Goal: Task Accomplishment & Management: Manage account settings

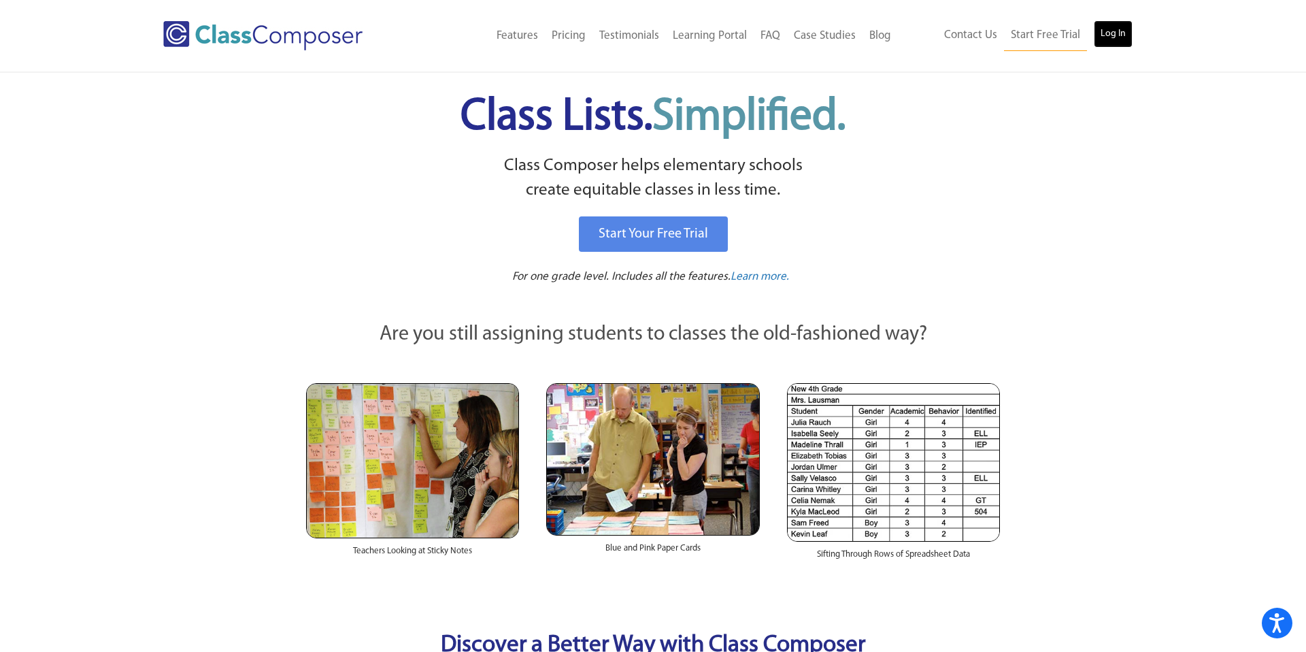
click at [1123, 40] on link "Log In" at bounding box center [1113, 33] width 39 height 27
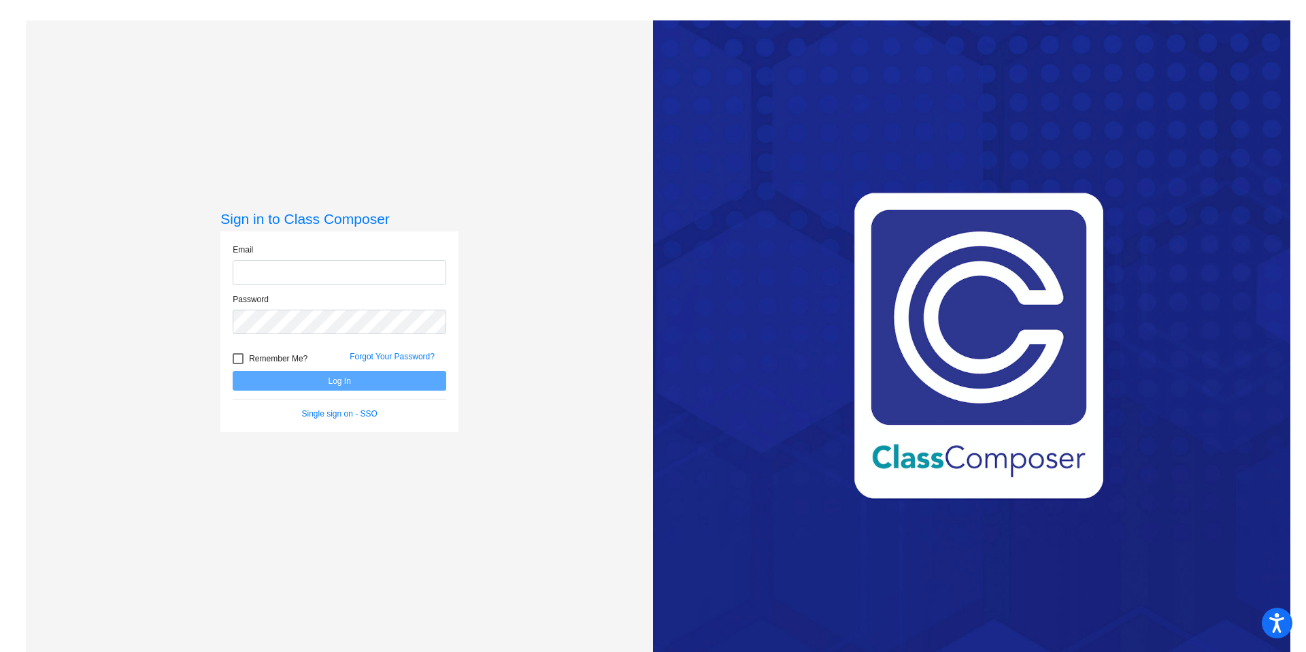
type input "[EMAIL_ADDRESS][DOMAIN_NAME]"
click at [356, 383] on button "Log In" at bounding box center [340, 381] width 214 height 20
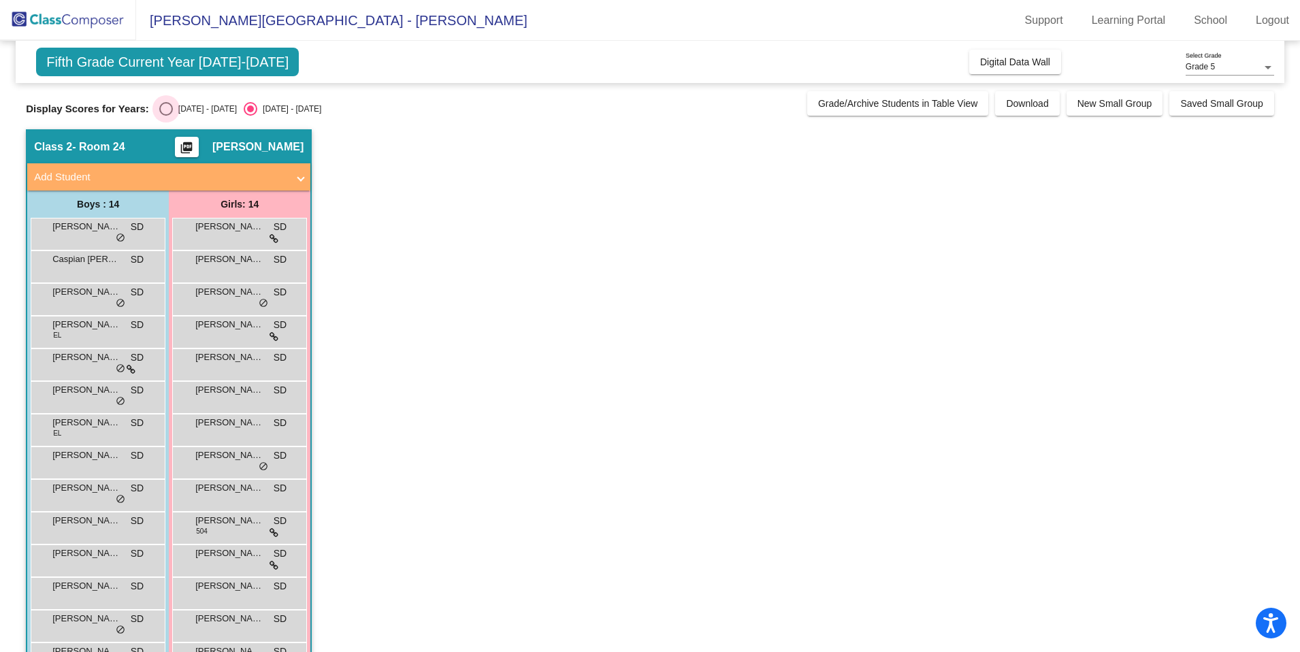
click at [163, 107] on div "Select an option" at bounding box center [166, 109] width 14 height 14
click at [165, 116] on input "[DATE] - [DATE]" at bounding box center [165, 116] width 1 height 1
radio input "true"
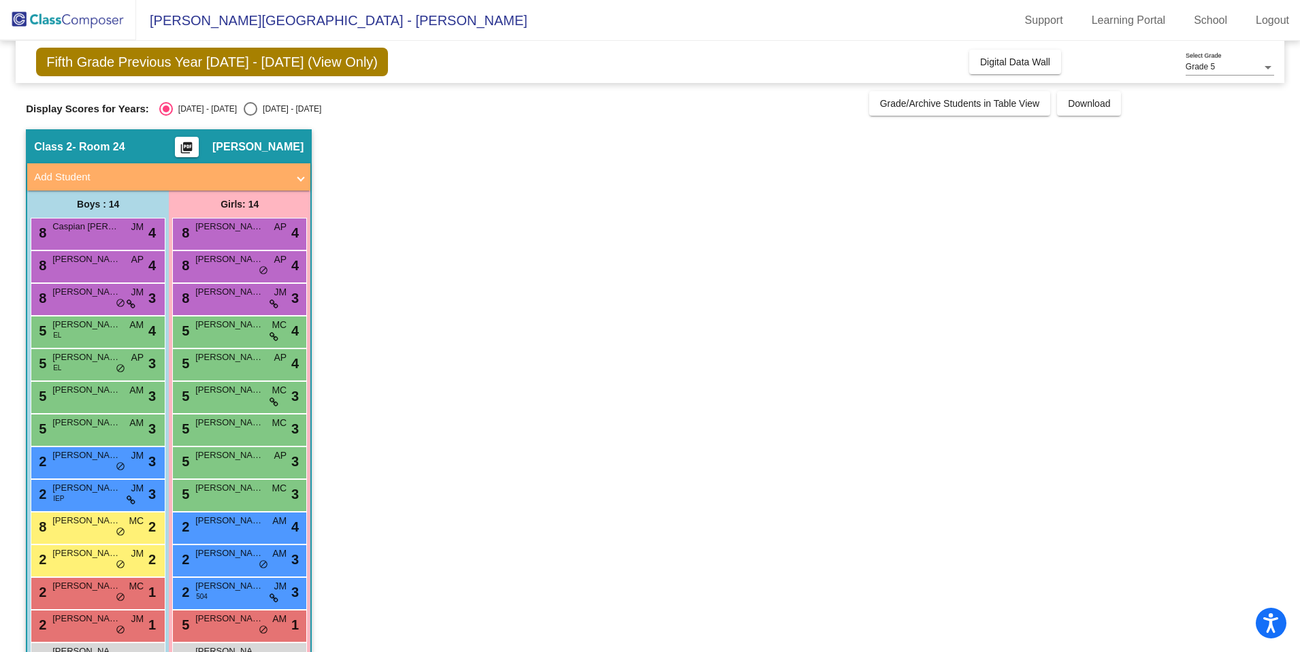
click at [257, 108] on div "[DATE] - [DATE]" at bounding box center [289, 109] width 64 height 12
click at [250, 116] on input "[DATE] - [DATE]" at bounding box center [250, 116] width 1 height 1
radio input "true"
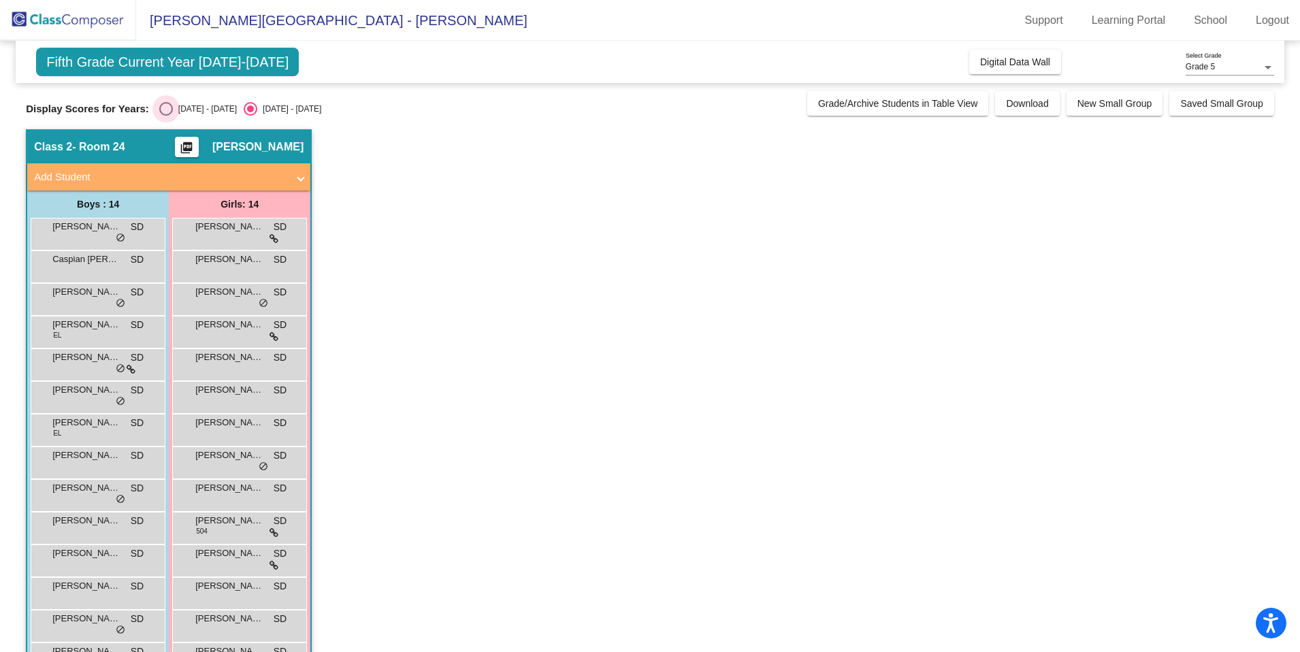
click at [170, 107] on div "Select an option" at bounding box center [166, 109] width 14 height 14
click at [166, 116] on input "[DATE] - [DATE]" at bounding box center [165, 116] width 1 height 1
radio input "true"
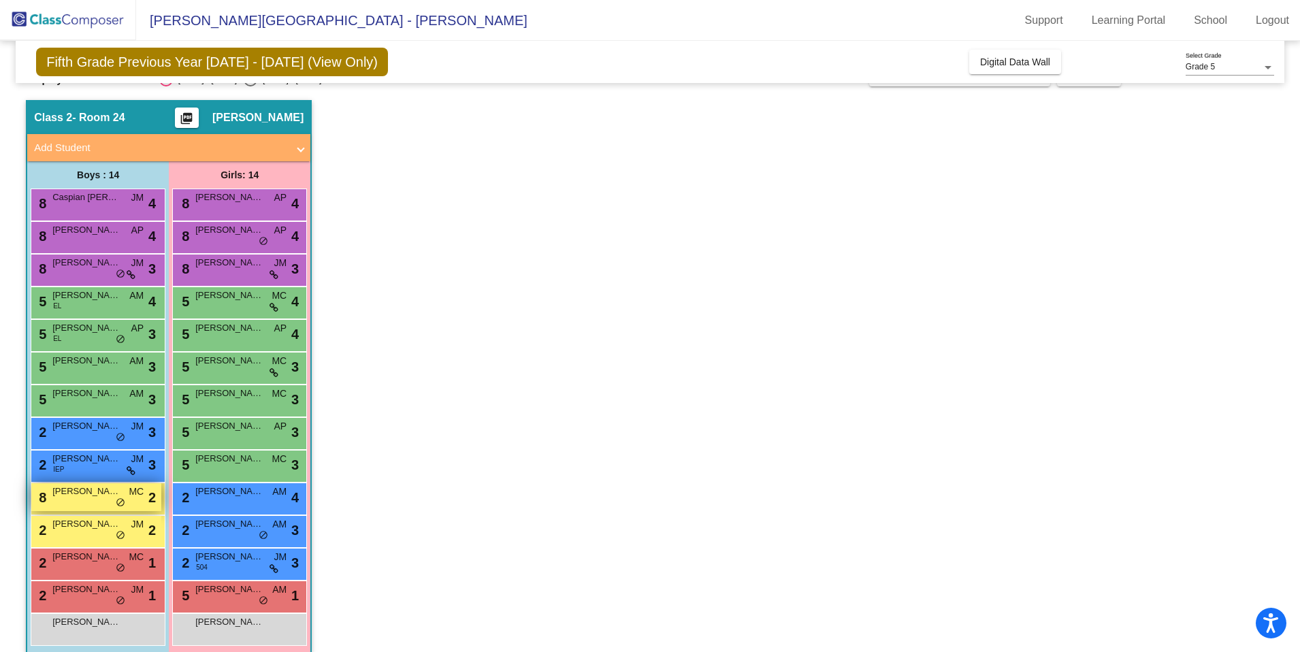
scroll to position [45, 0]
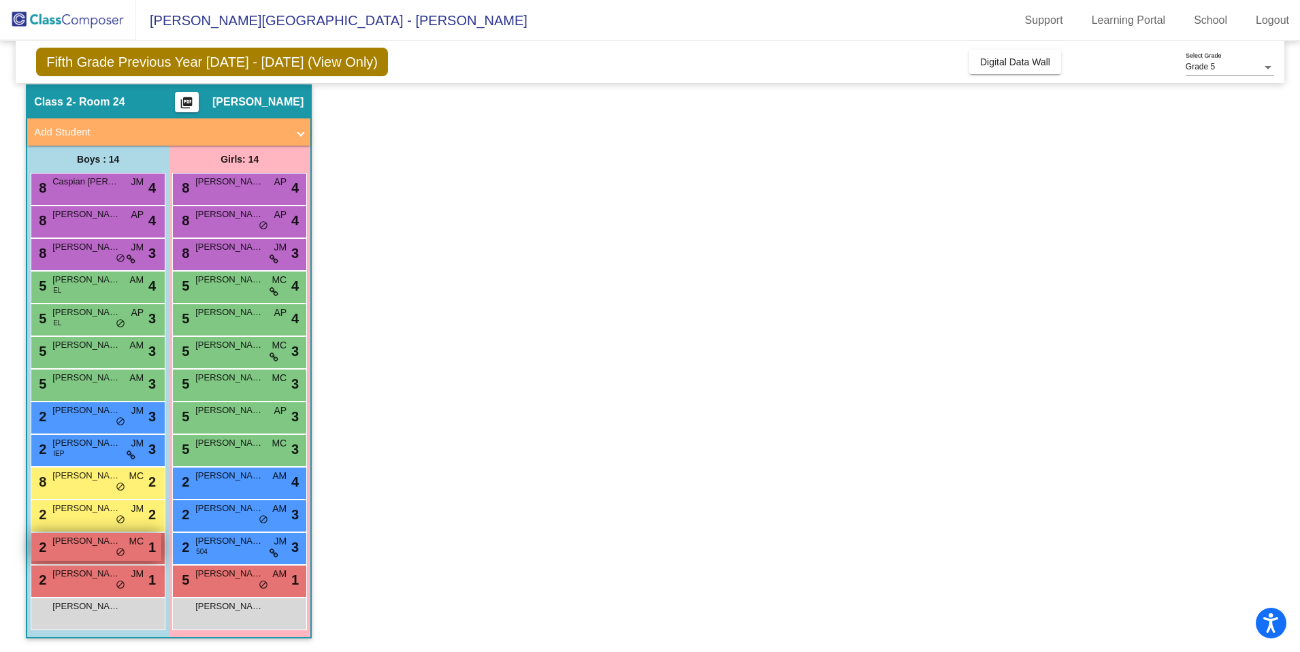
click at [103, 550] on div "2 [PERSON_NAME] MC lock do_not_disturb_alt 1" at bounding box center [96, 547] width 130 height 28
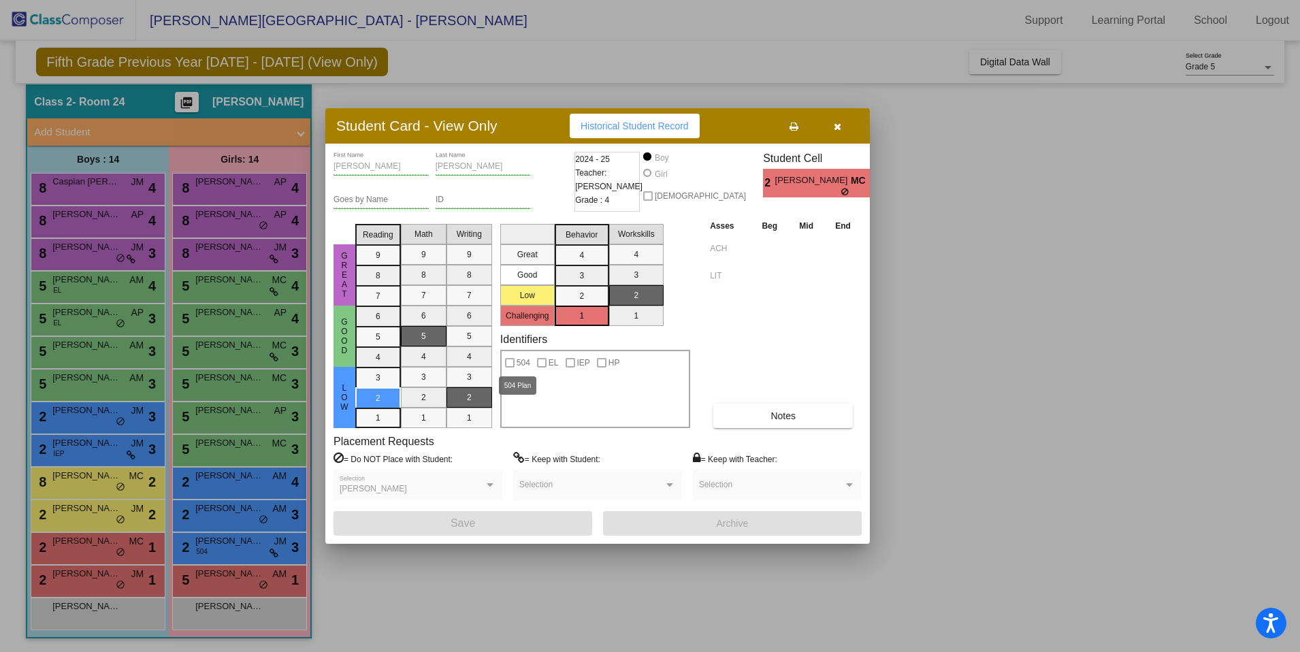
scroll to position [0, 0]
click at [837, 127] on icon "button" at bounding box center [836, 127] width 7 height 10
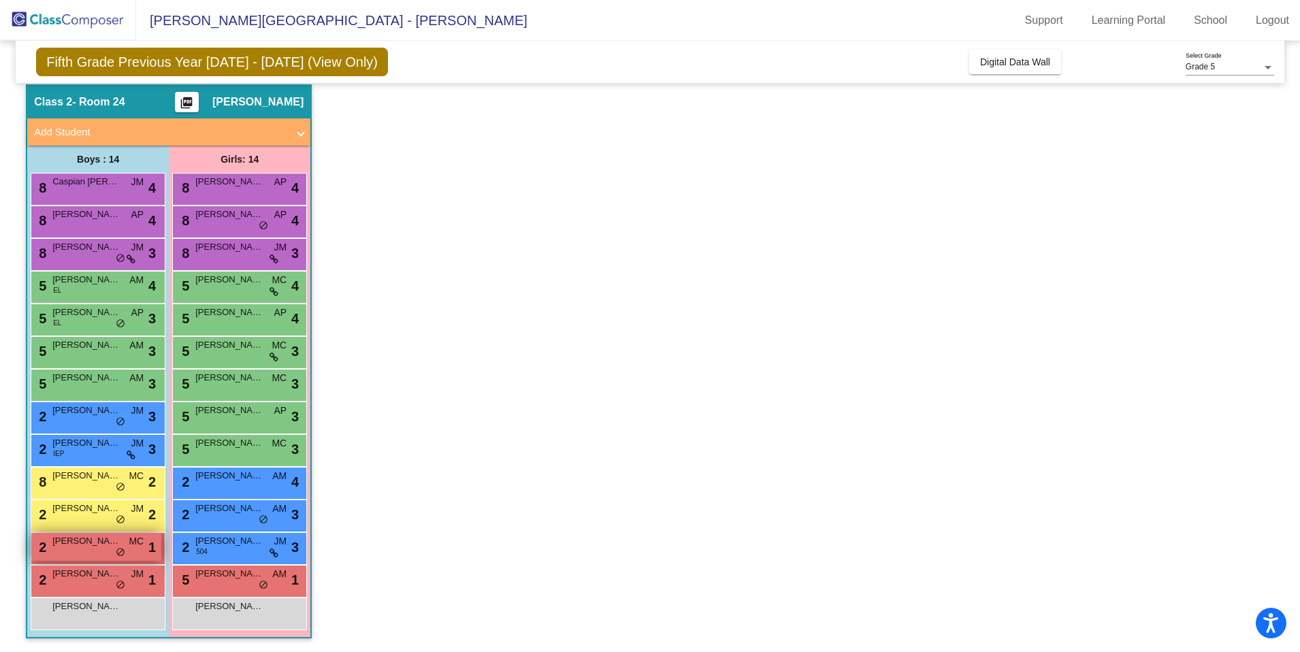
click at [97, 545] on span "[PERSON_NAME]" at bounding box center [86, 541] width 68 height 14
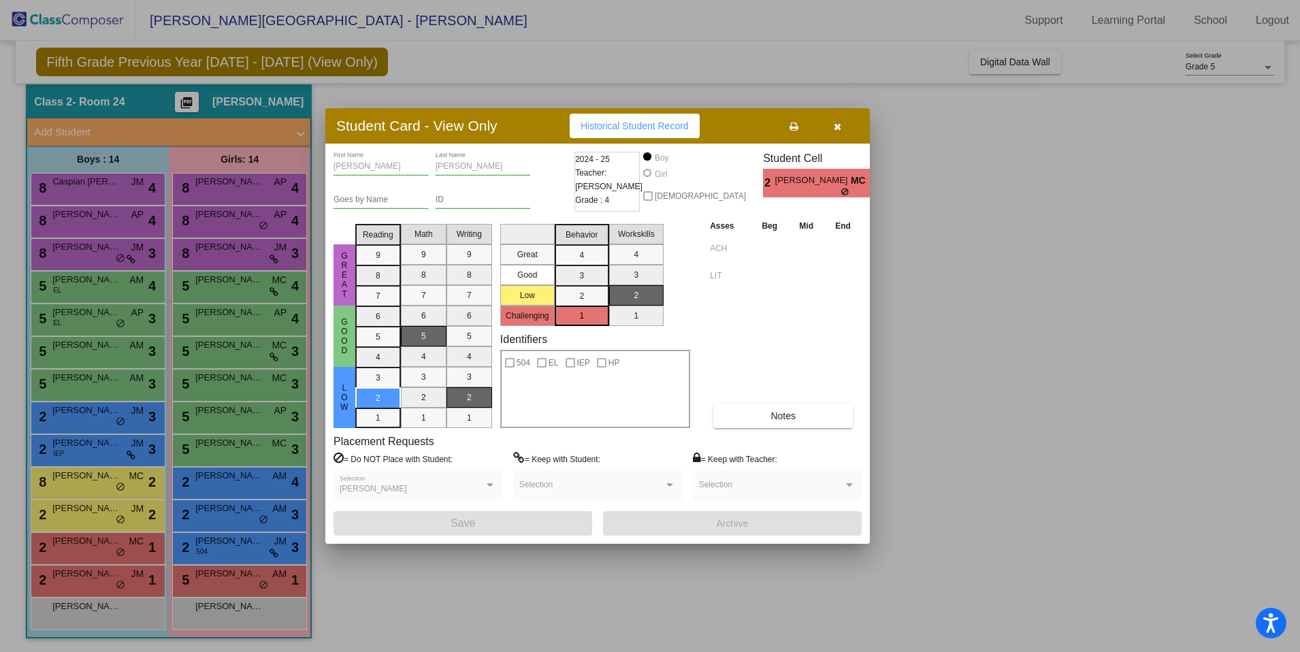
click at [841, 125] on button "button" at bounding box center [837, 126] width 44 height 24
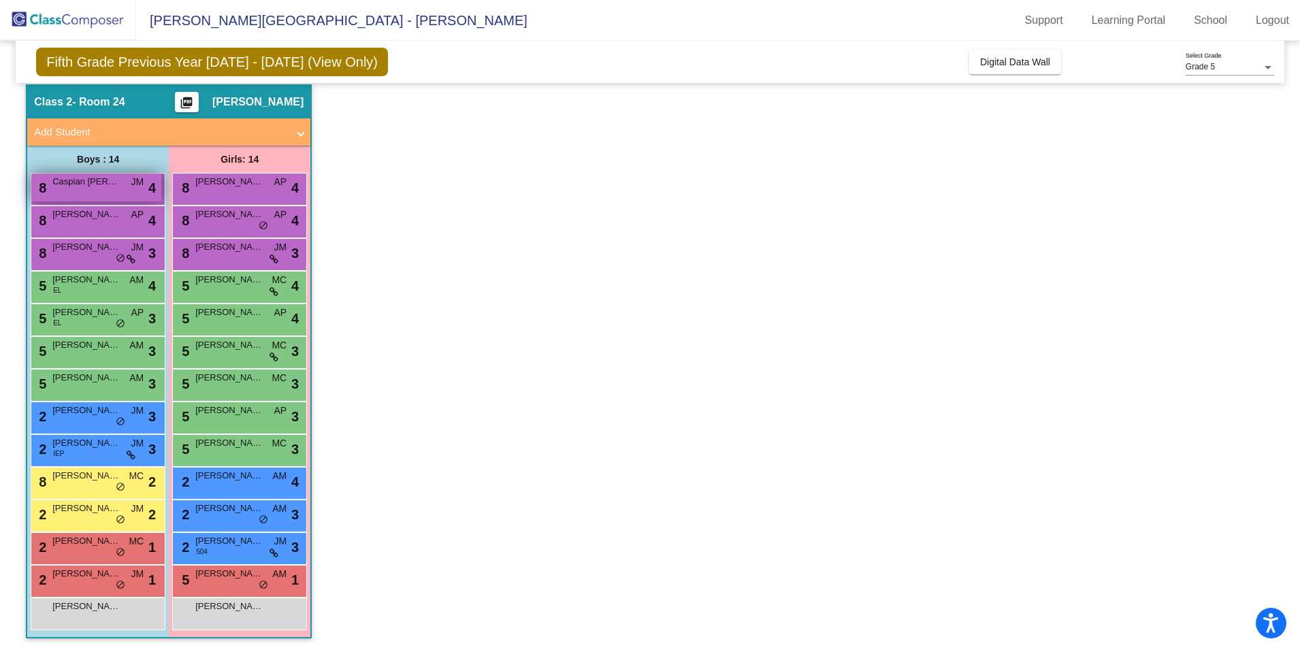
click at [95, 178] on span "Caspian [PERSON_NAME]" at bounding box center [86, 182] width 68 height 14
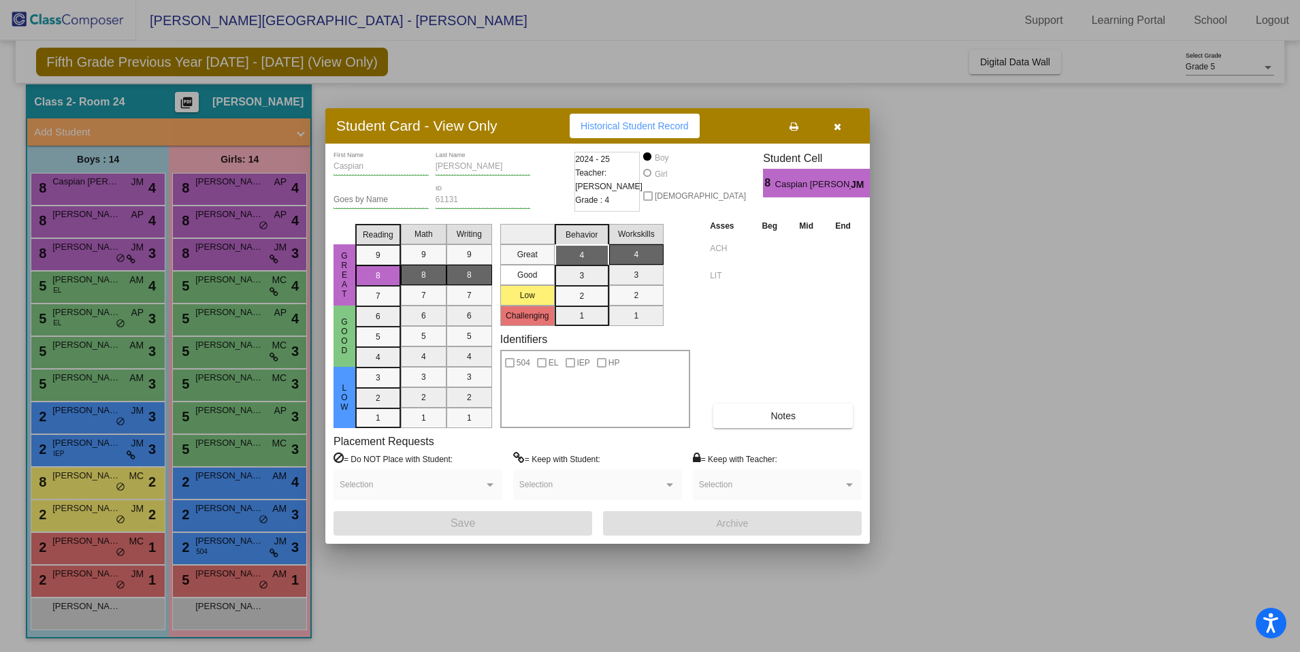
click at [836, 129] on icon "button" at bounding box center [836, 127] width 7 height 10
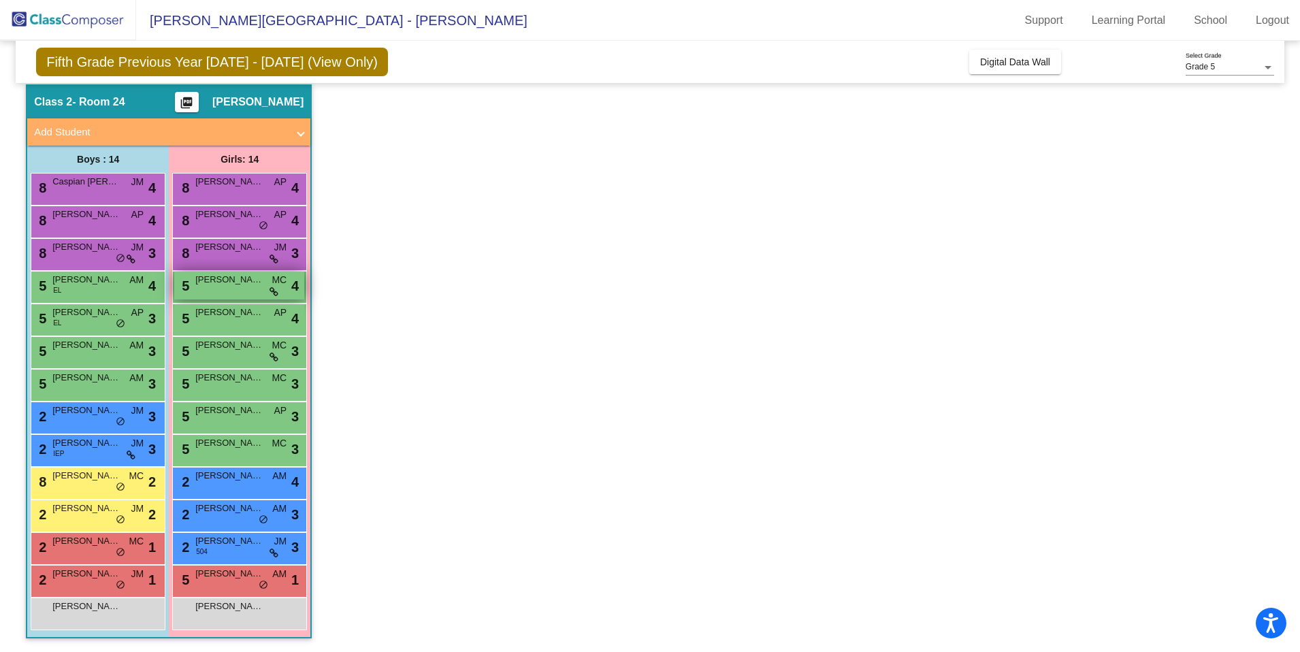
click at [239, 282] on span "[PERSON_NAME]" at bounding box center [229, 280] width 68 height 14
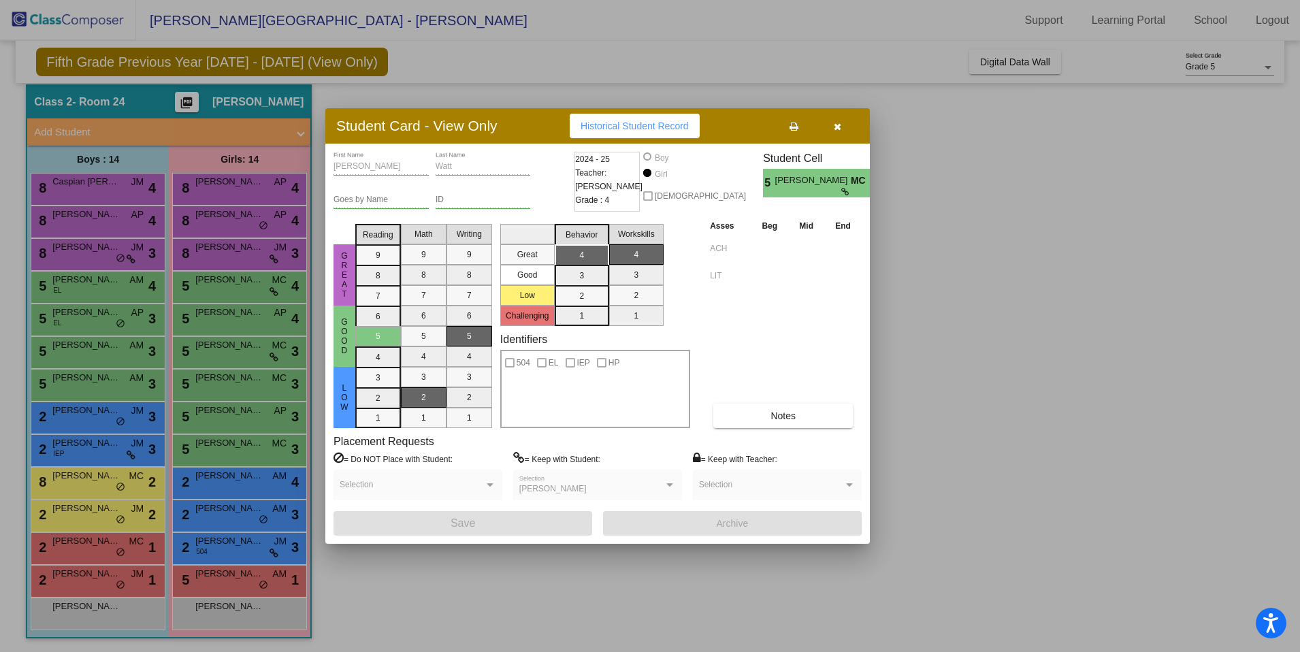
click at [835, 126] on icon "button" at bounding box center [836, 127] width 7 height 10
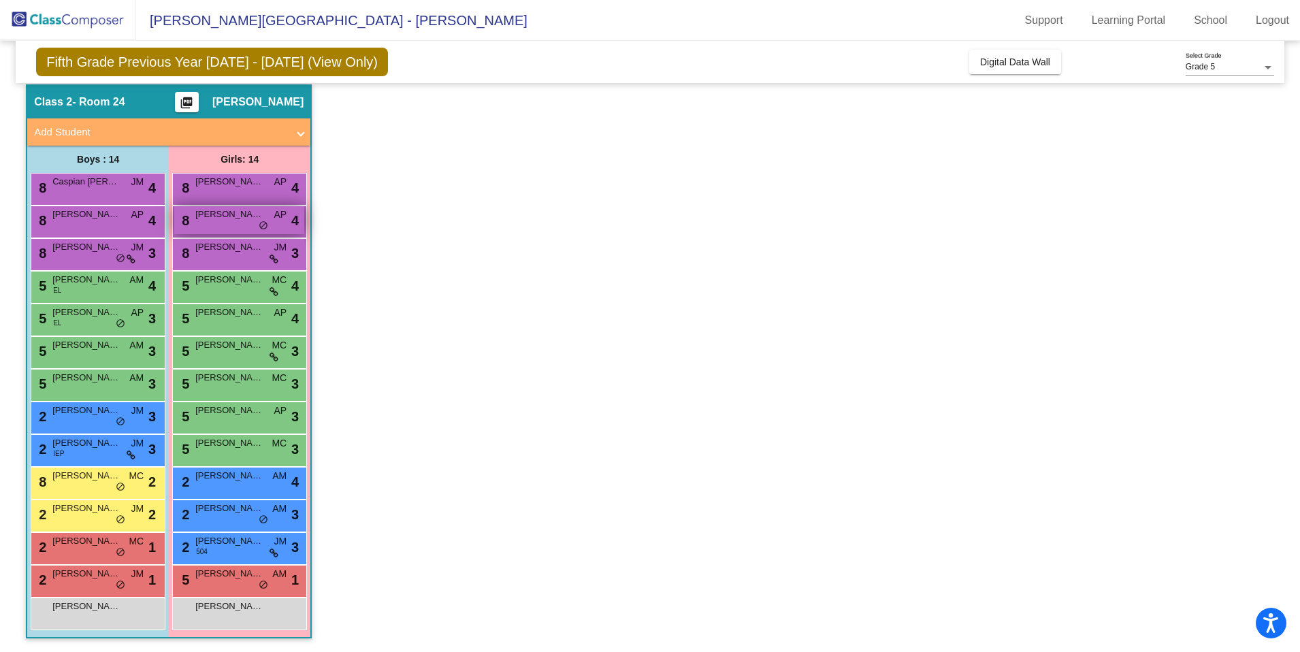
click at [228, 216] on span "[PERSON_NAME]" at bounding box center [229, 215] width 68 height 14
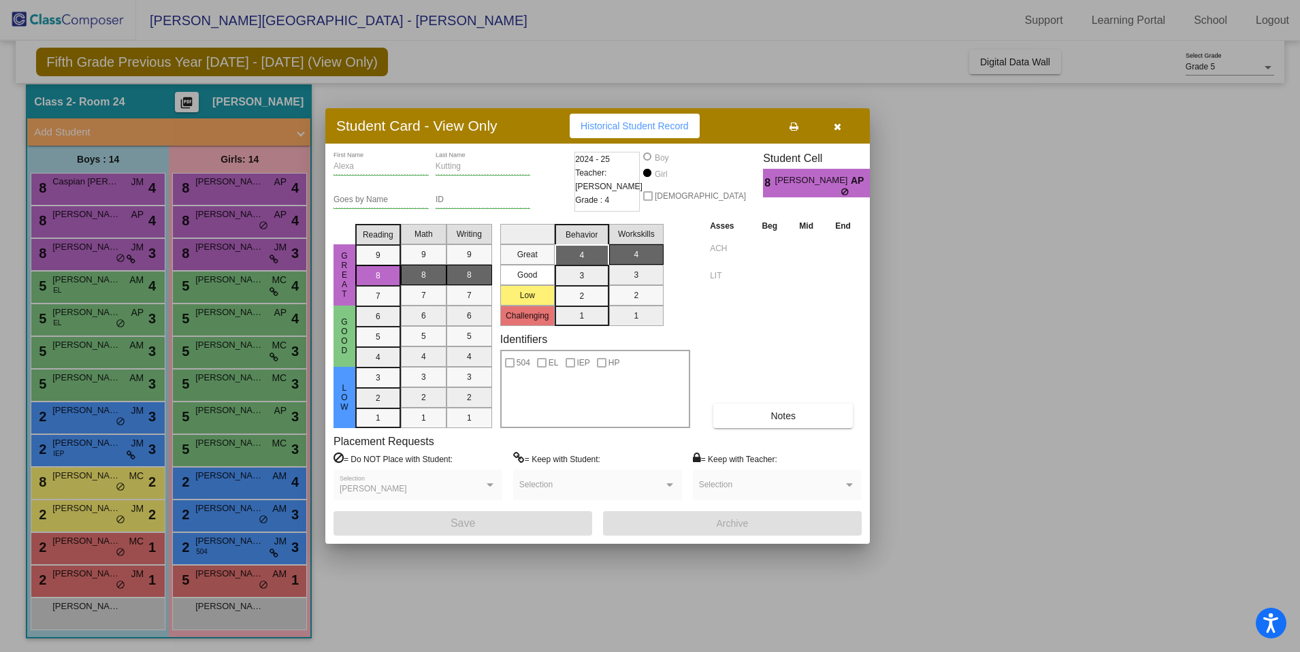
click at [833, 127] on icon "button" at bounding box center [836, 127] width 7 height 10
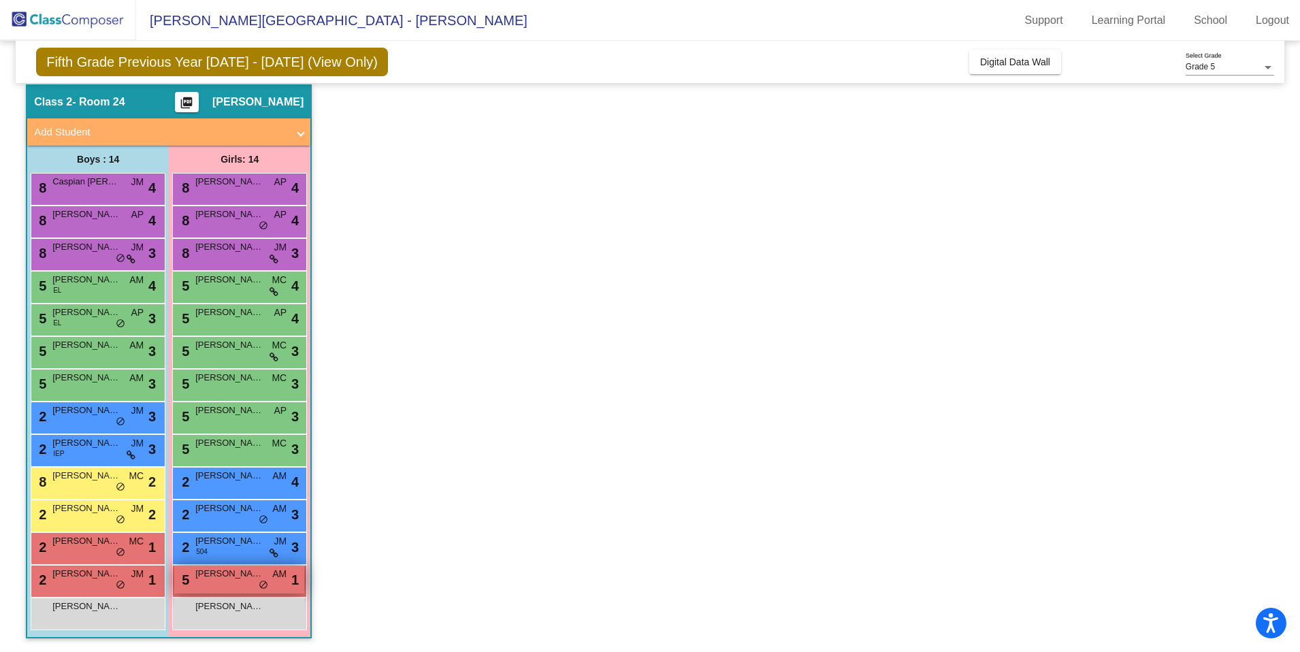
click at [249, 582] on div "5 [PERSON_NAME] AM lock do_not_disturb_alt 1" at bounding box center [239, 579] width 130 height 28
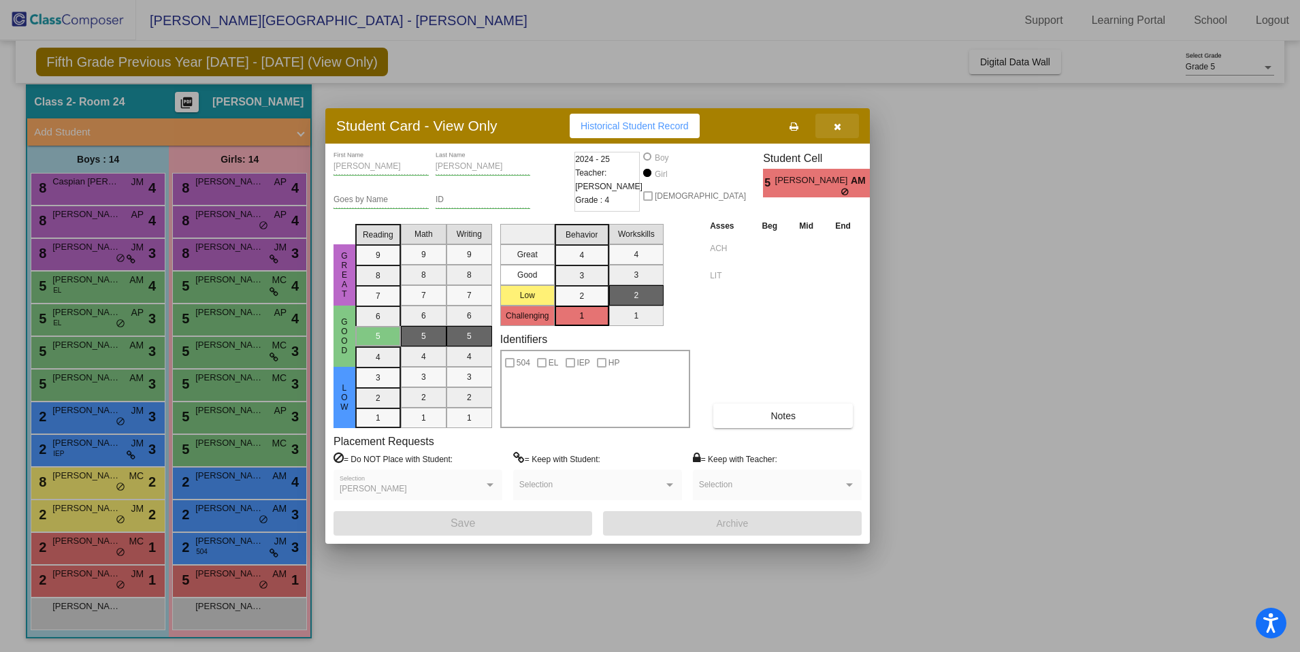
click at [840, 127] on icon "button" at bounding box center [836, 127] width 7 height 10
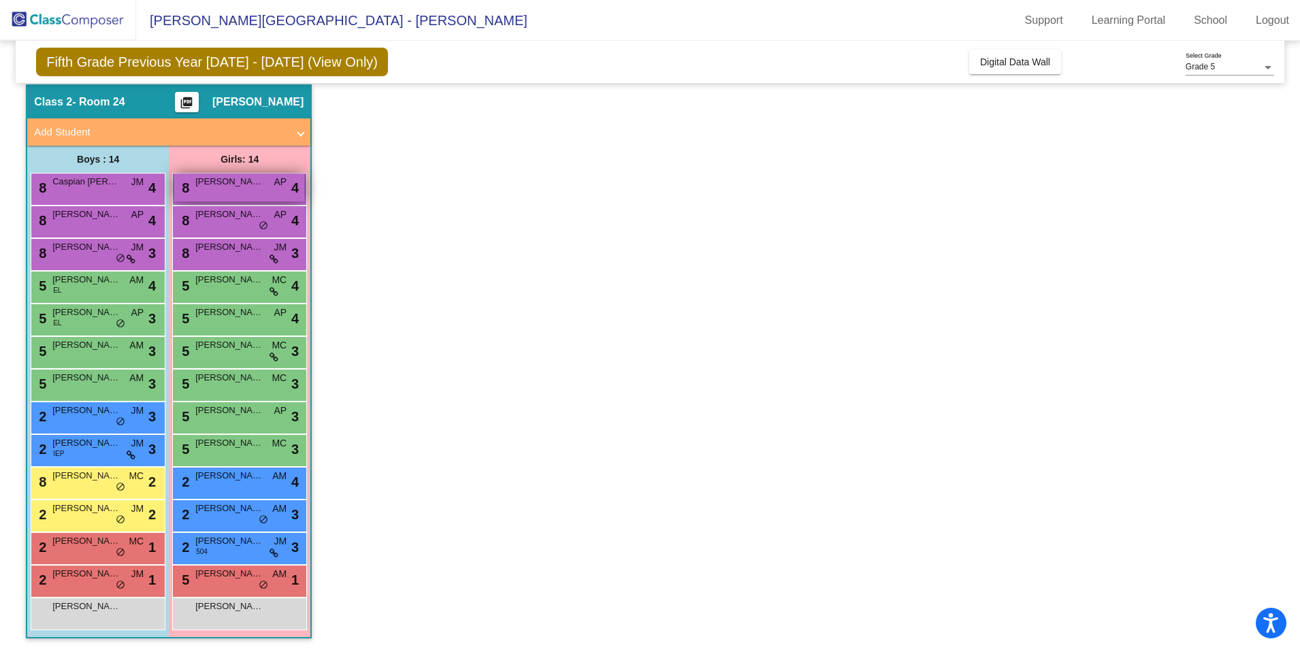
click at [219, 181] on span "[PERSON_NAME]" at bounding box center [229, 182] width 68 height 14
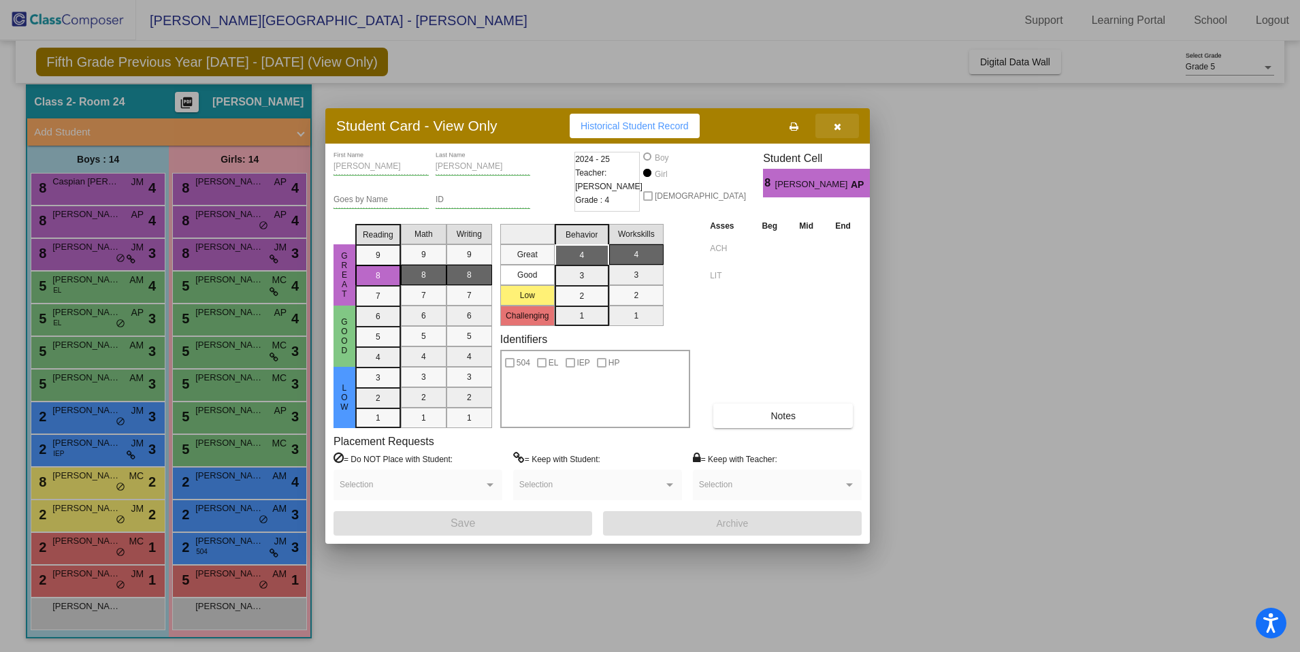
click at [833, 123] on icon "button" at bounding box center [836, 127] width 7 height 10
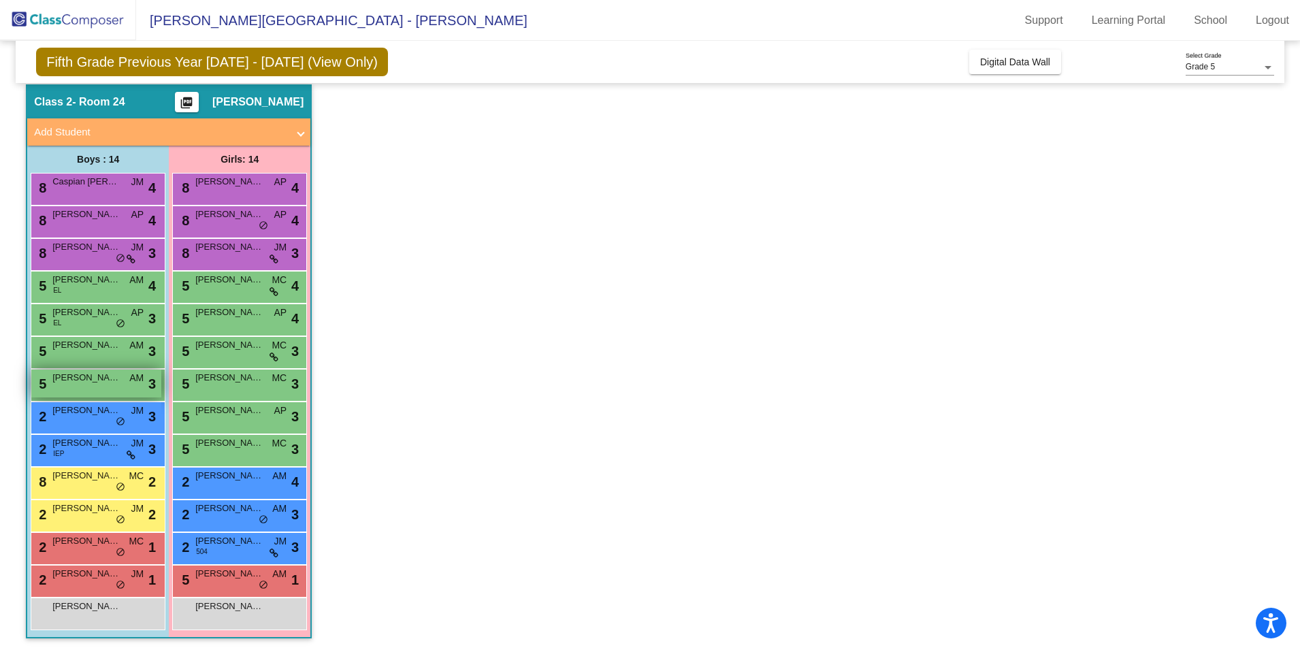
click at [97, 380] on span "[PERSON_NAME]" at bounding box center [86, 378] width 68 height 14
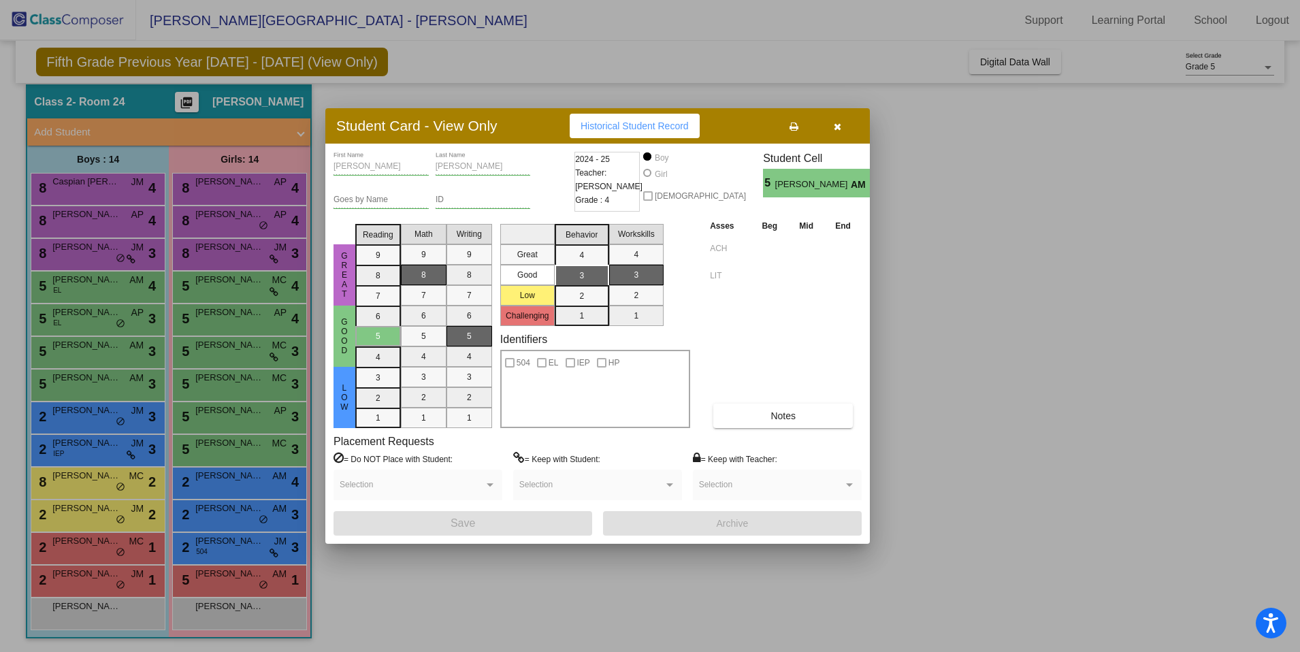
click at [841, 127] on button "button" at bounding box center [837, 126] width 44 height 24
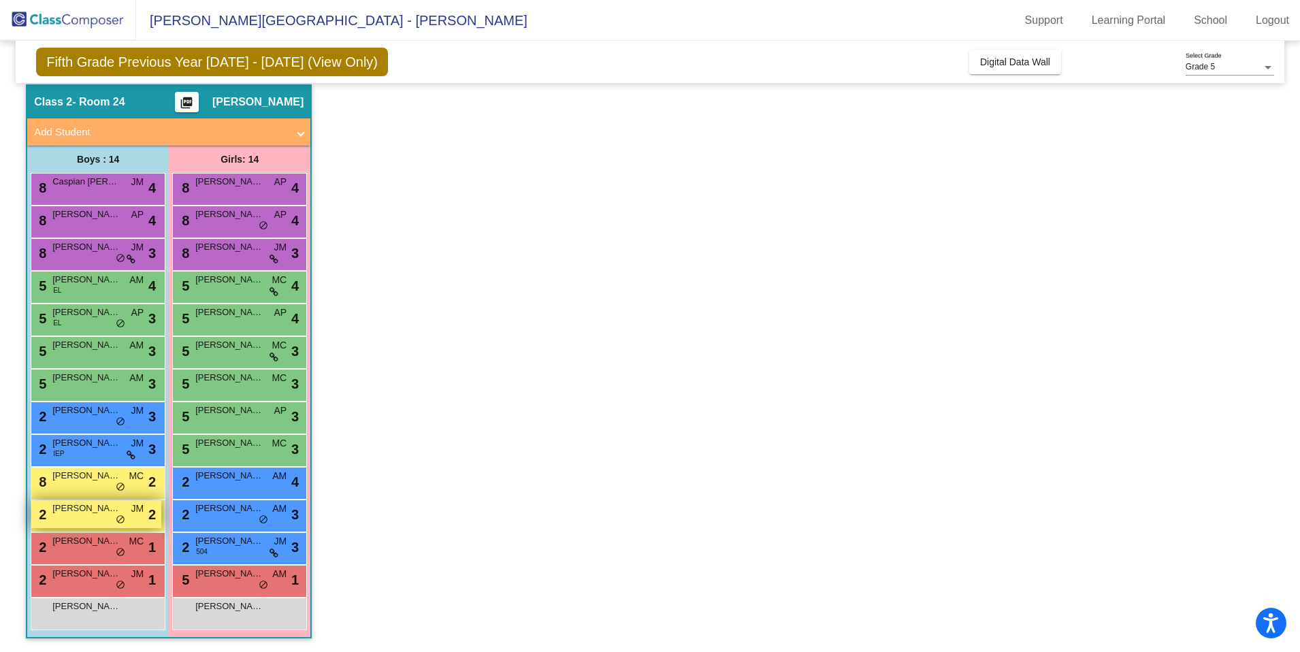
click at [108, 521] on div "2 Eden [PERSON_NAME] lock do_not_disturb_alt 2" at bounding box center [96, 514] width 130 height 28
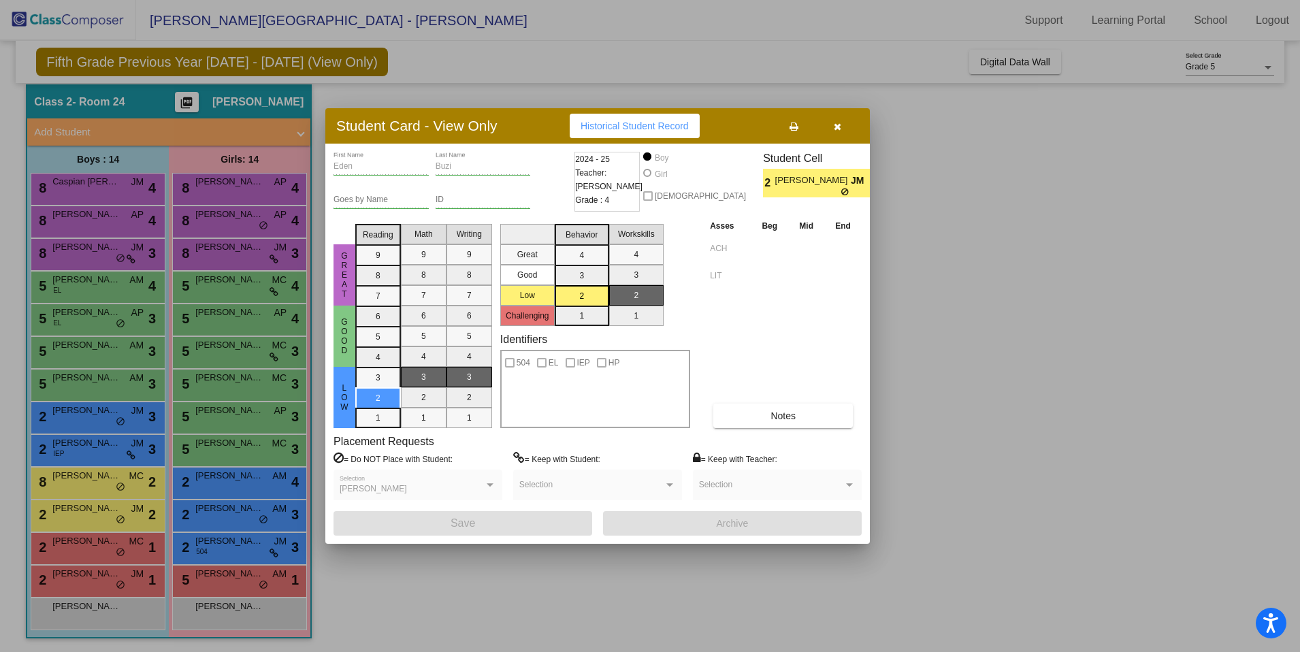
click at [841, 126] on button "button" at bounding box center [837, 126] width 44 height 24
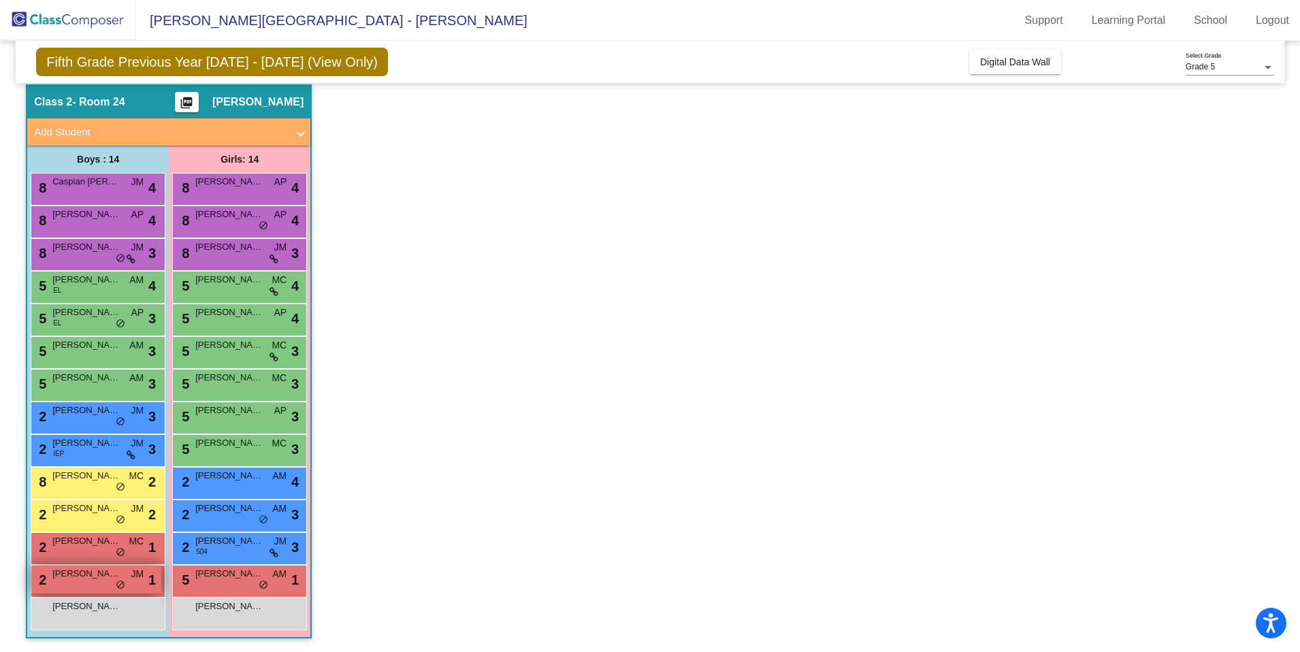
click at [142, 583] on div "2 Radeen [PERSON_NAME] lock do_not_disturb_alt 1" at bounding box center [96, 579] width 130 height 28
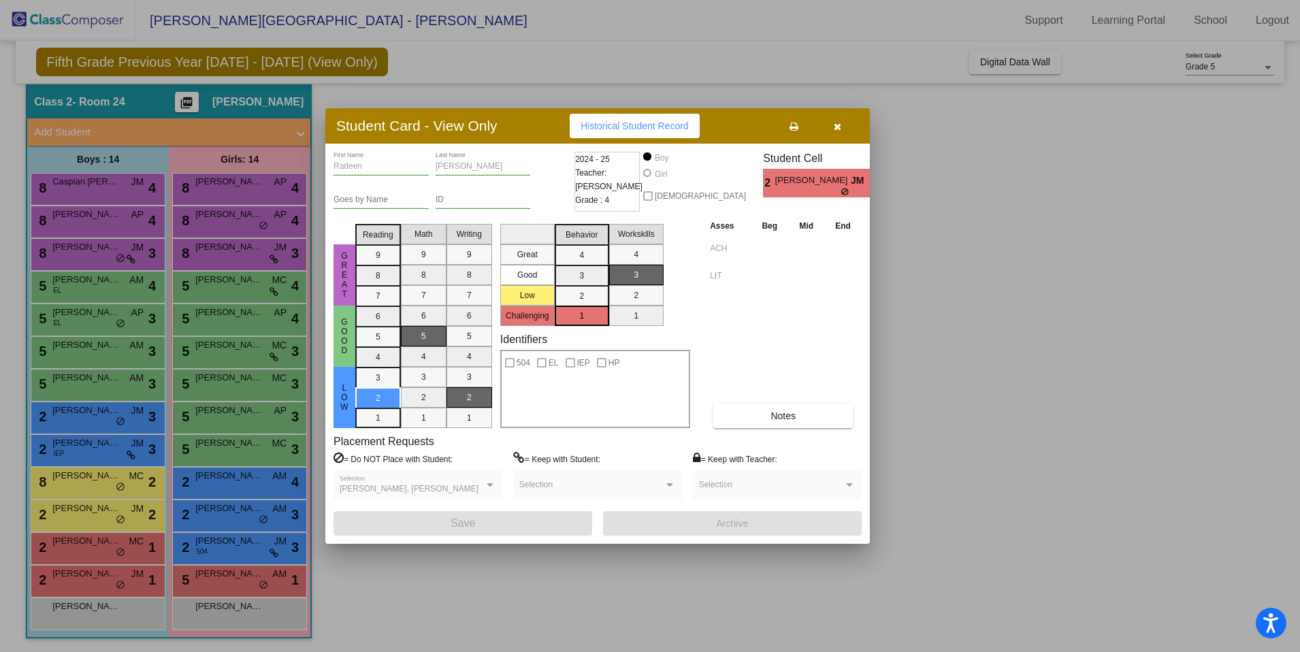
click at [837, 126] on icon "button" at bounding box center [836, 127] width 7 height 10
